Goal: Task Accomplishment & Management: Use online tool/utility

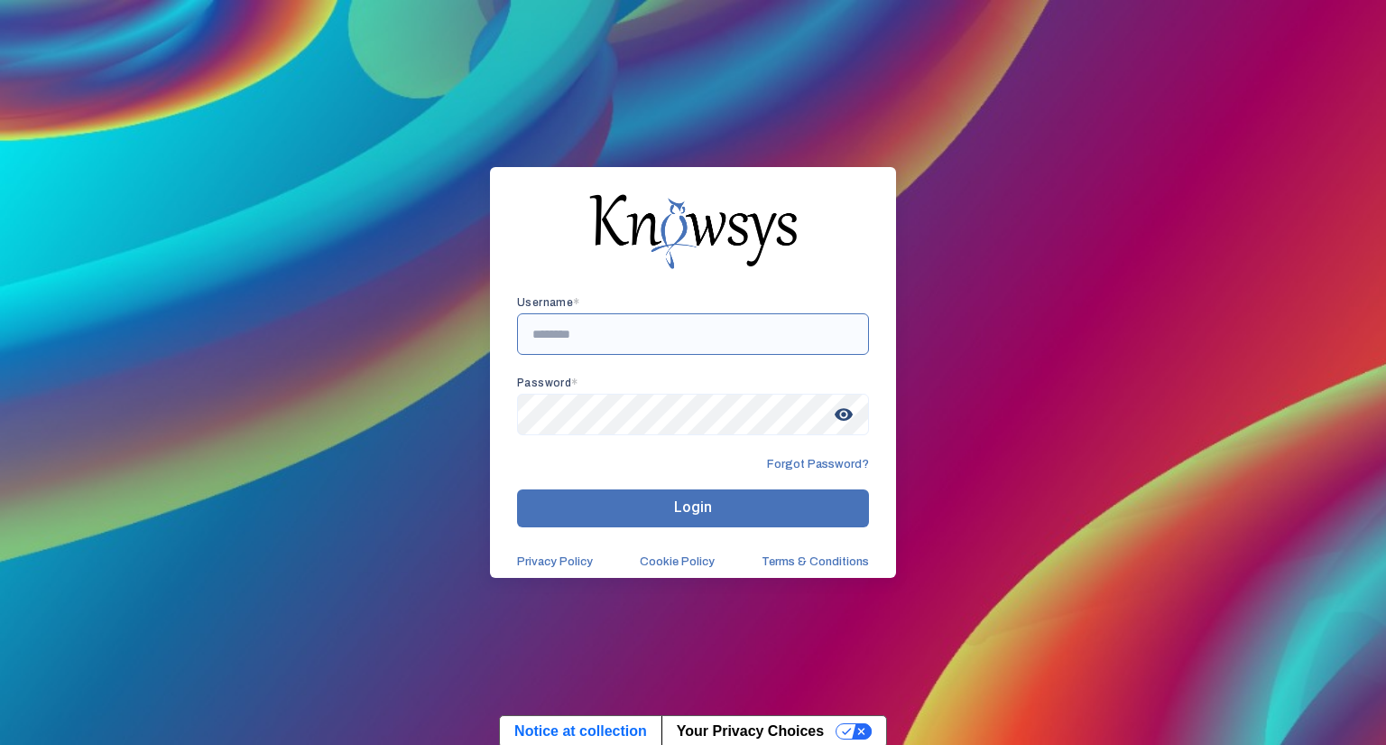
click at [640, 339] on input "text" at bounding box center [693, 334] width 352 height 42
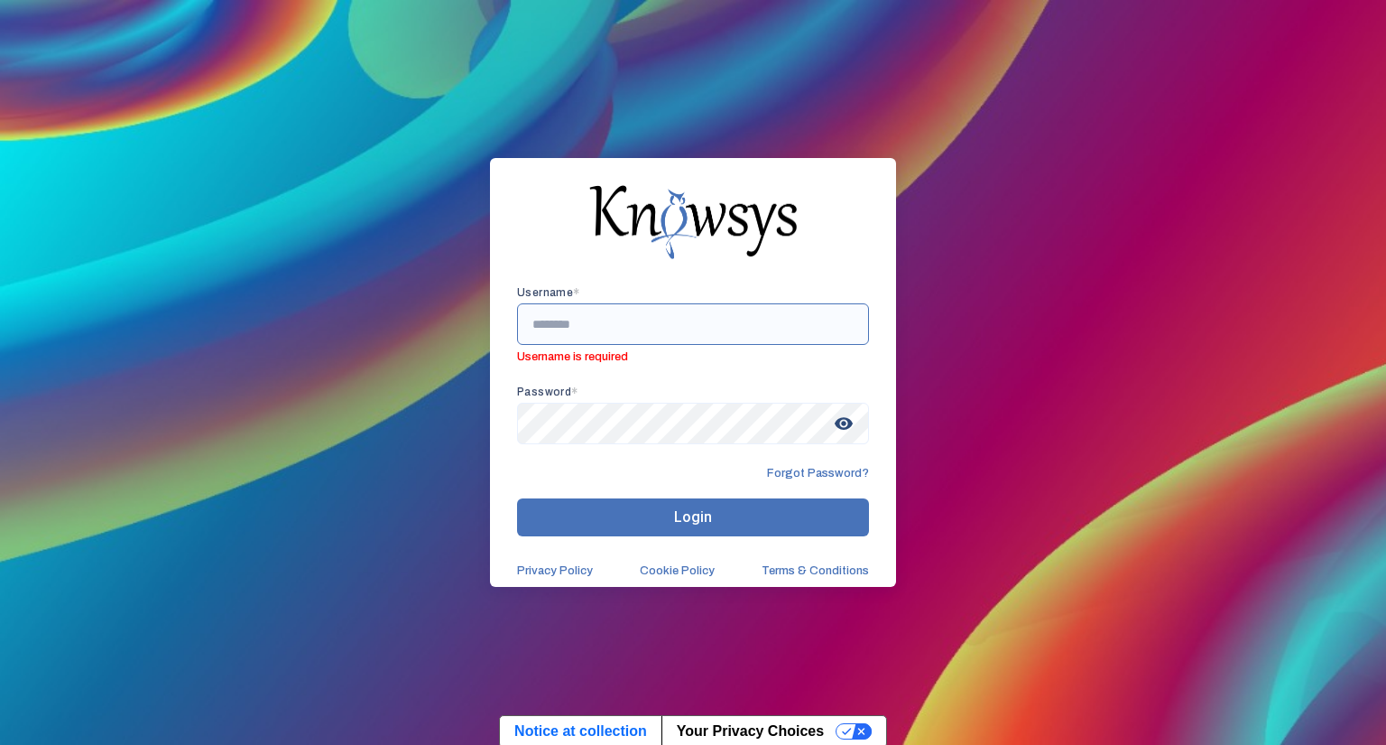
click at [664, 333] on input "text" at bounding box center [693, 324] width 352 height 42
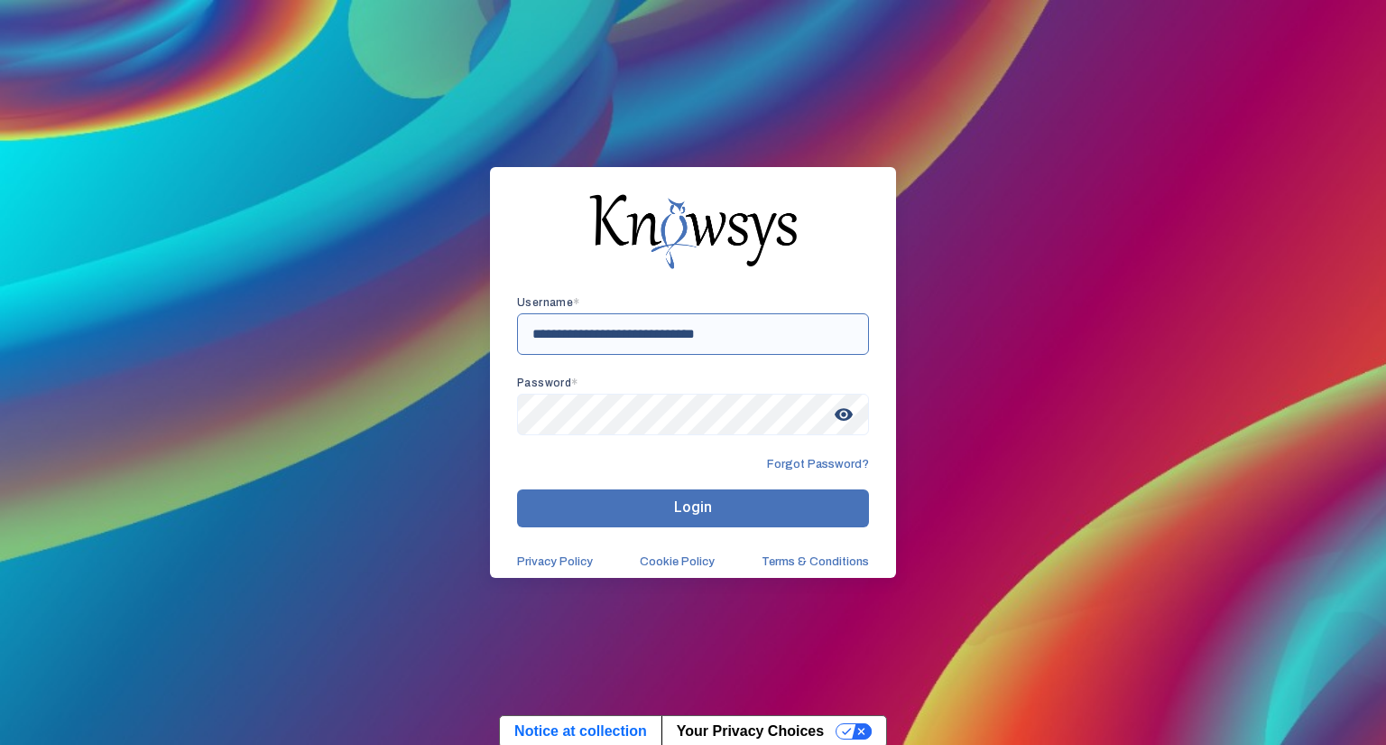
click at [671, 340] on input "**********" at bounding box center [693, 334] width 352 height 42
type input "**********"
click at [847, 414] on span "visibility" at bounding box center [844, 414] width 32 height 32
click at [718, 506] on button "Login" at bounding box center [693, 508] width 352 height 38
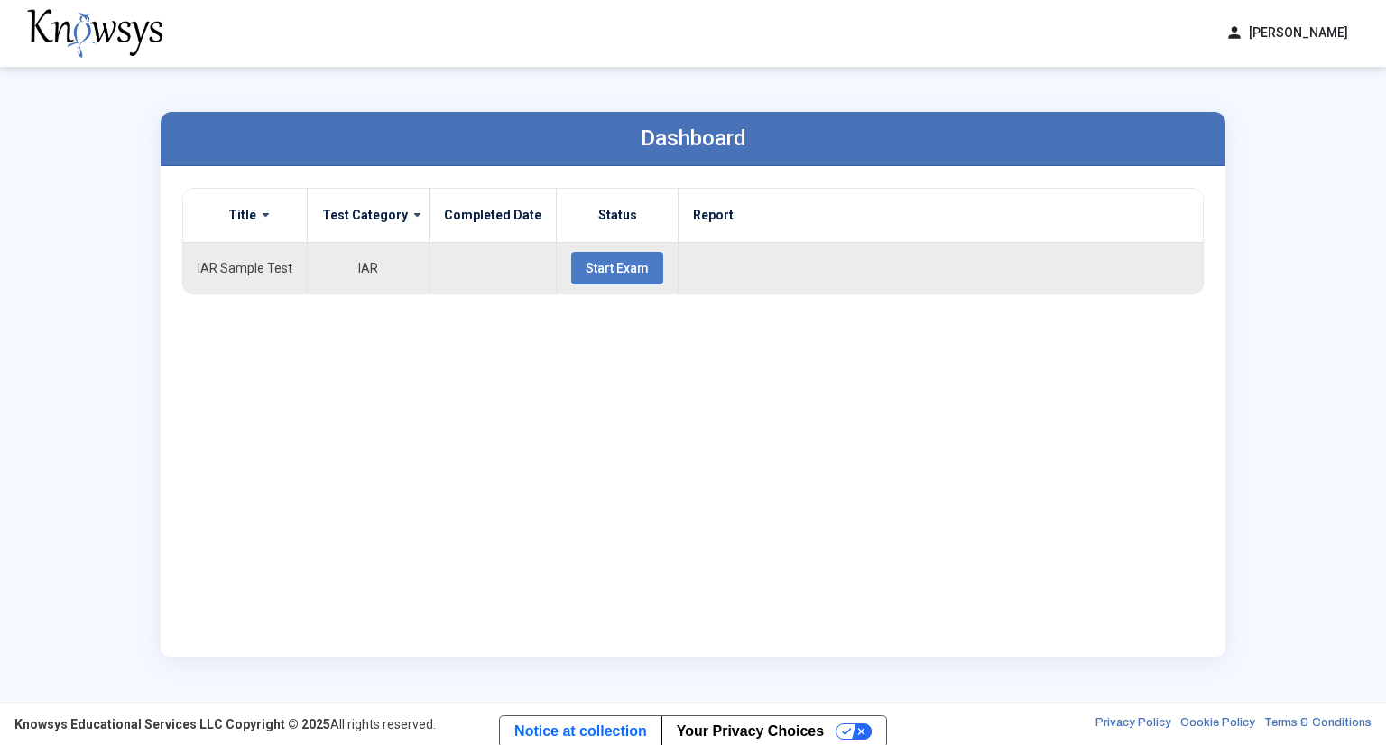
click at [616, 271] on span "Start Exam" at bounding box center [617, 268] width 63 height 14
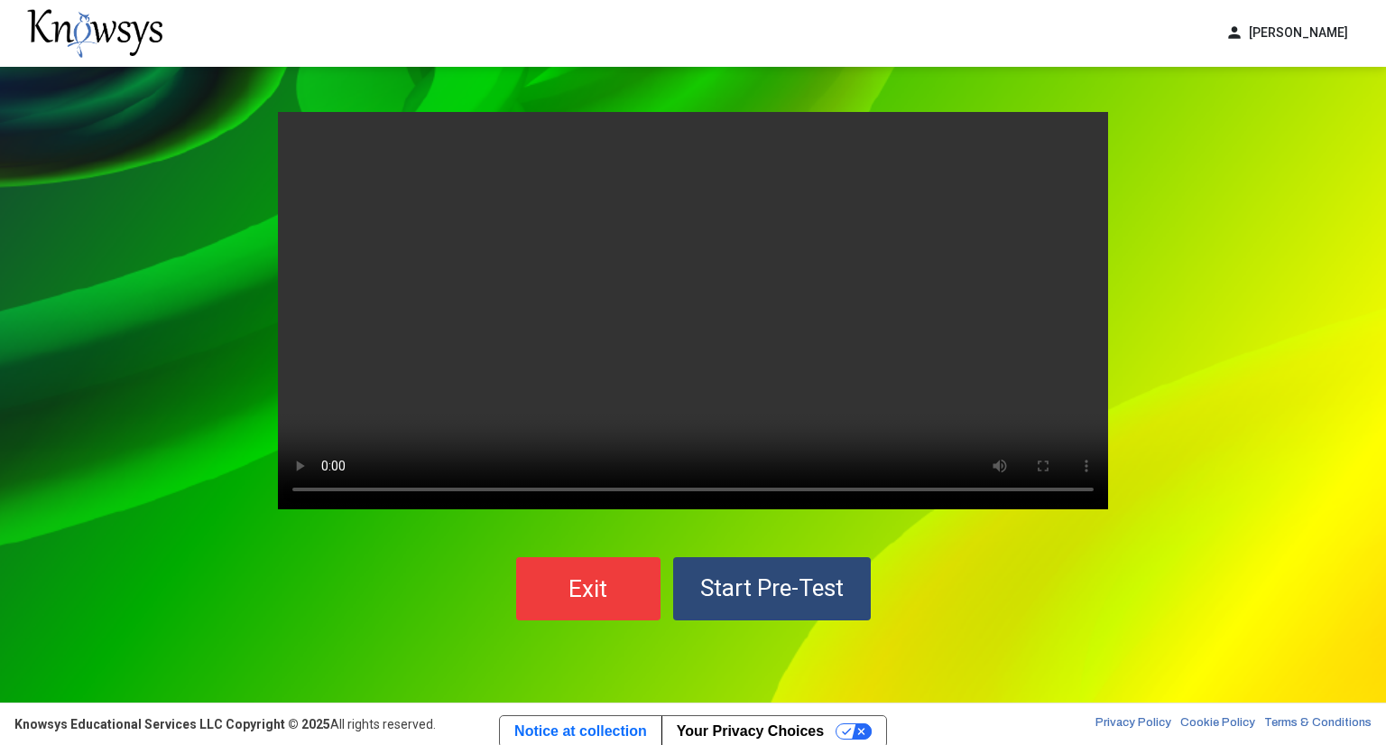
drag, startPoint x: 976, startPoint y: 589, endPoint x: 930, endPoint y: 558, distance: 55.8
click at [977, 589] on div "Exit Start Pre-Test" at bounding box center [693, 588] width 830 height 63
click at [819, 294] on video "Your browser does not support the video tag." at bounding box center [693, 310] width 830 height 397
click at [616, 405] on video "Your browser does not support the video tag." at bounding box center [693, 310] width 830 height 397
click at [680, 338] on video "Your browser does not support the video tag." at bounding box center [693, 310] width 830 height 397
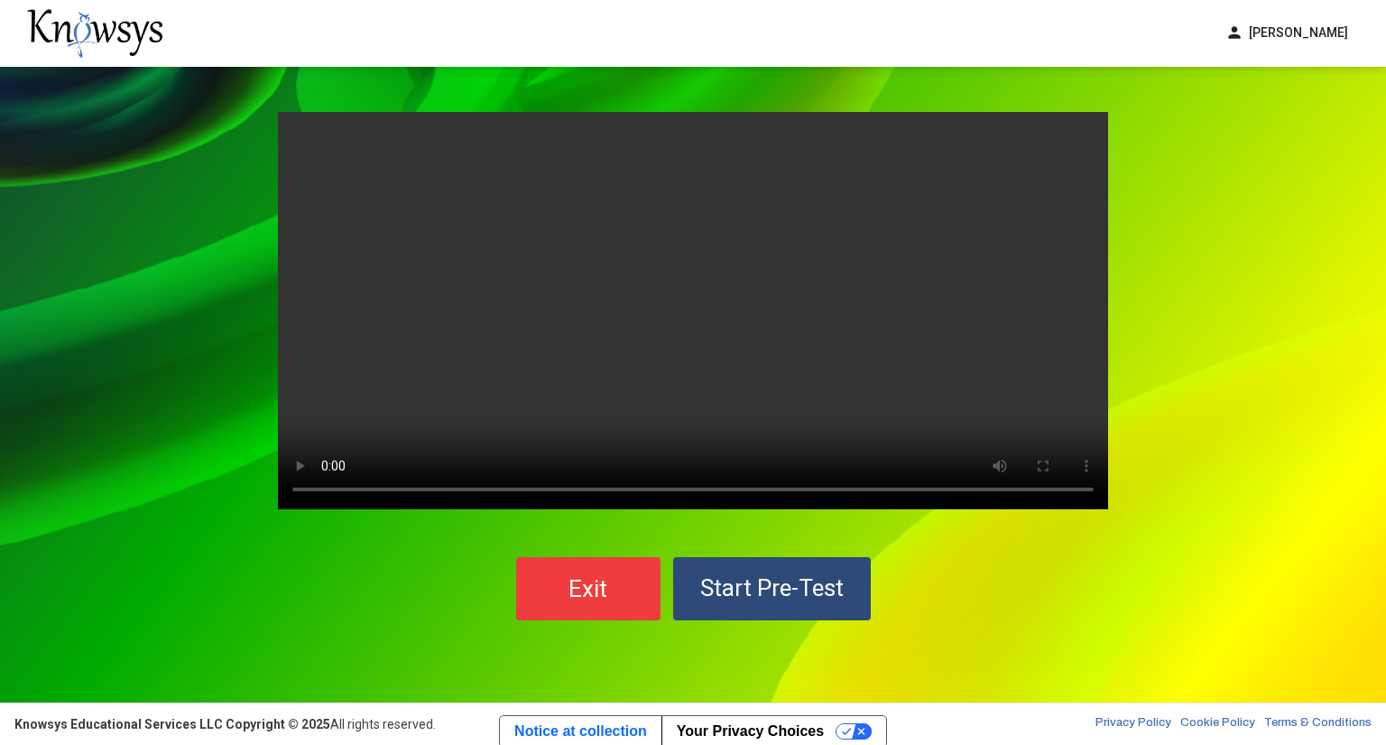
click at [680, 338] on video "Your browser does not support the video tag." at bounding box center [693, 310] width 830 height 397
click at [619, 588] on button "Exit" at bounding box center [588, 588] width 144 height 63
